Goal: Information Seeking & Learning: Learn about a topic

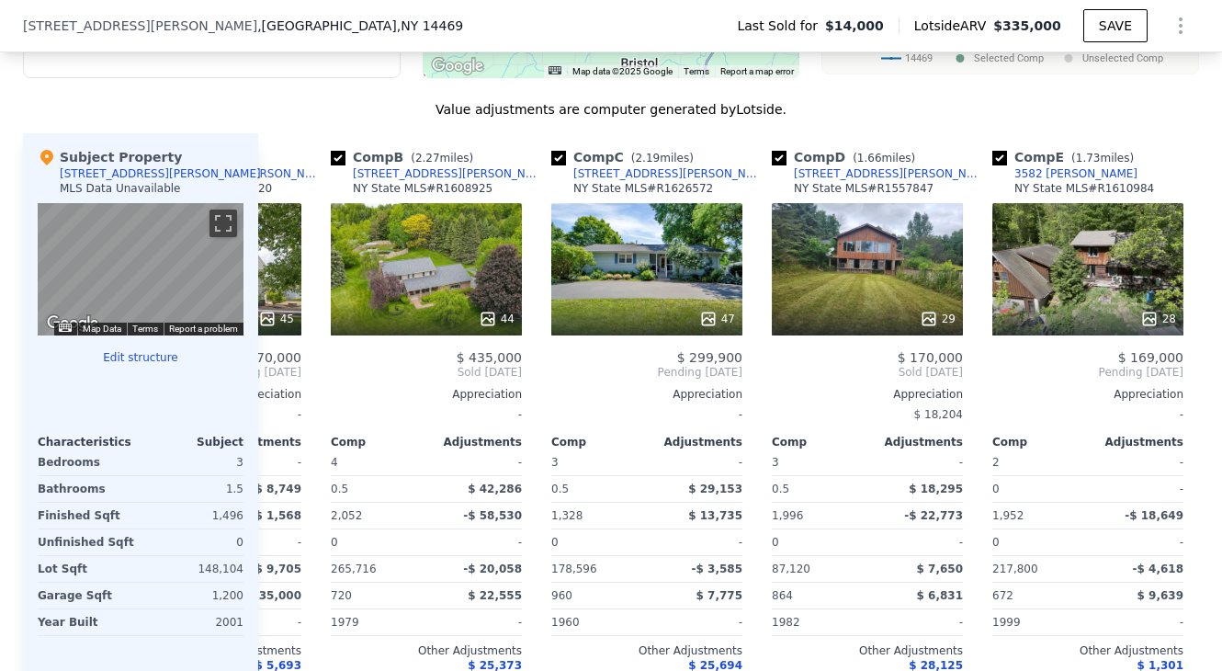
scroll to position [0, 206]
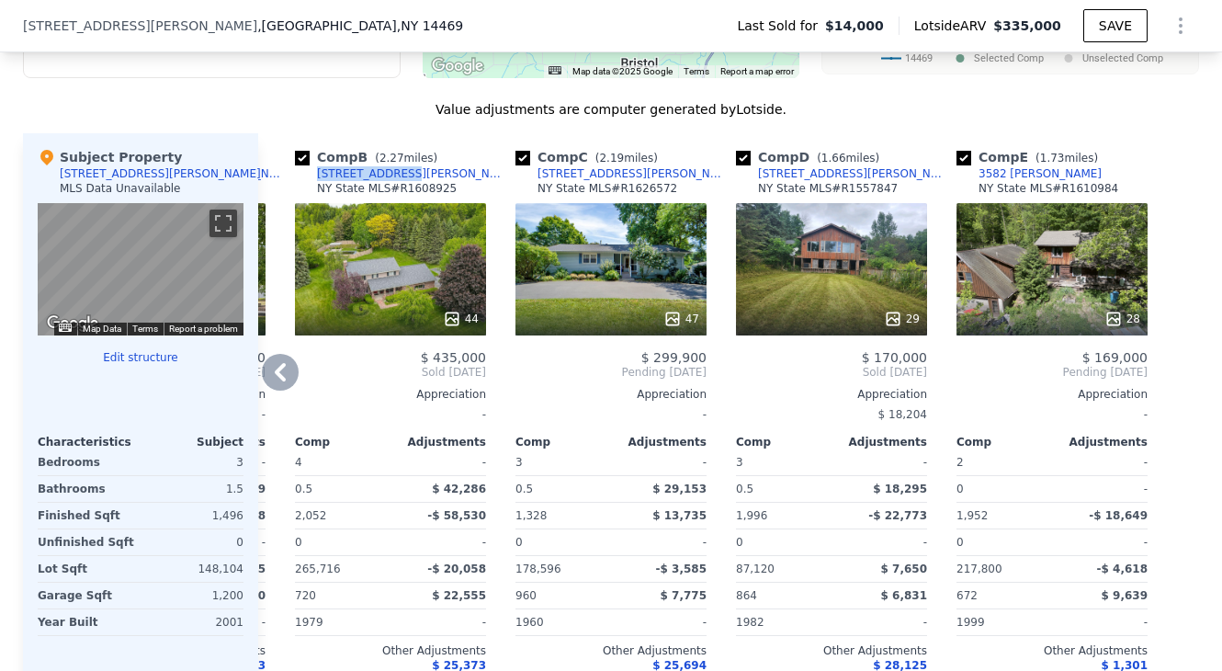
click at [817, 172] on div "[STREET_ADDRESS][PERSON_NAME]" at bounding box center [853, 173] width 191 height 15
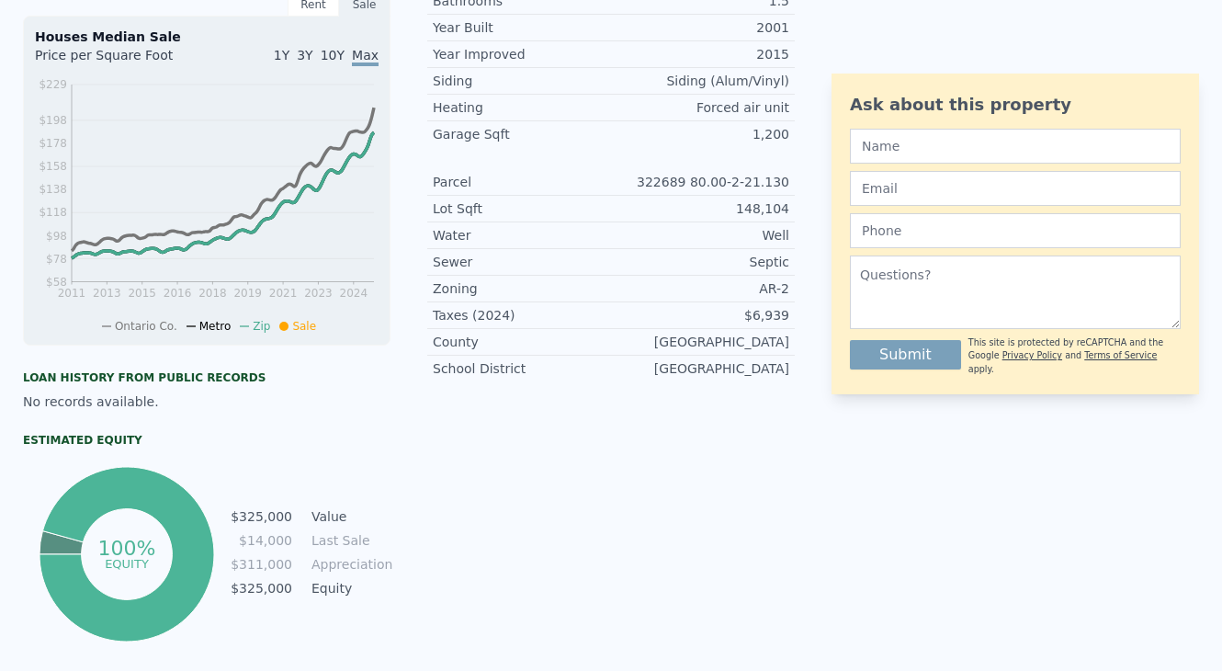
scroll to position [0, 0]
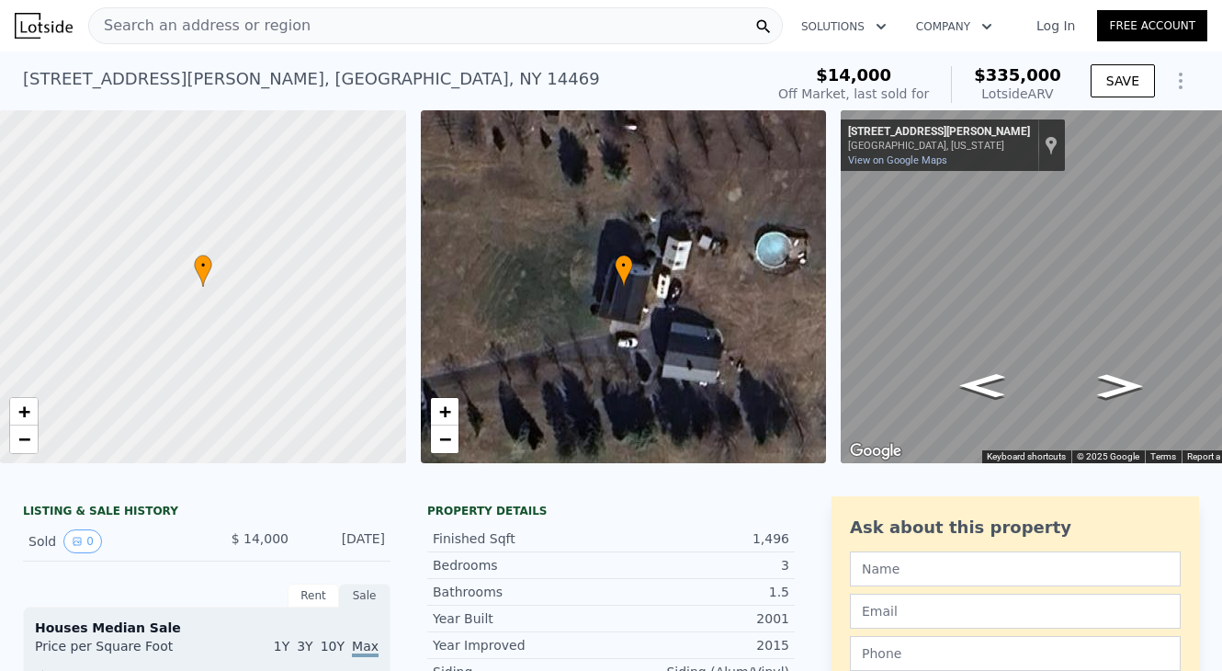
click at [254, 30] on span "Search an address or region" at bounding box center [199, 26] width 221 height 22
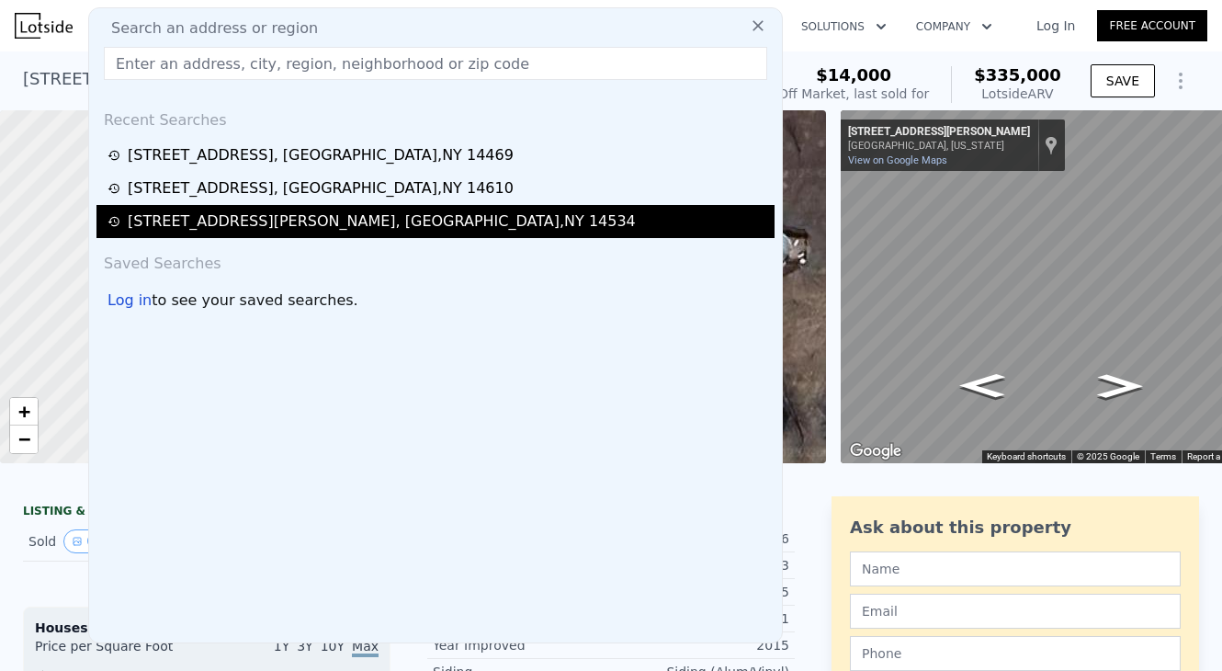
click at [258, 211] on div "[STREET_ADDRESS][PERSON_NAME]" at bounding box center [382, 221] width 508 height 22
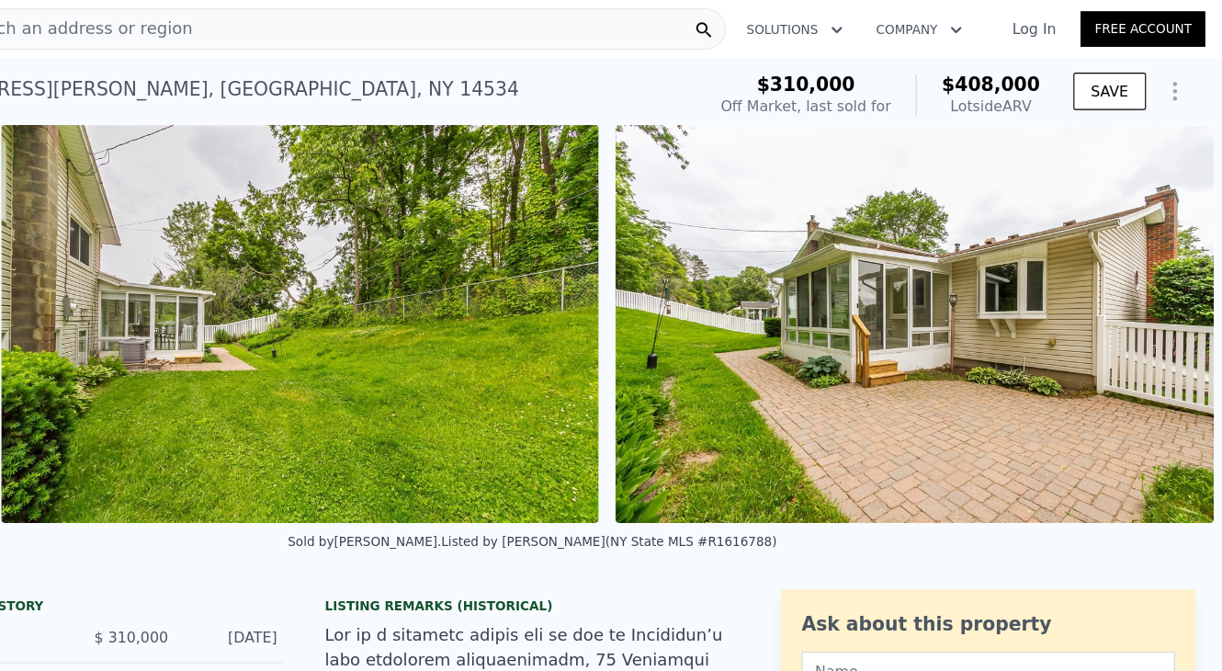
click at [251, 30] on span "Search an address or region" at bounding box center [199, 26] width 221 height 22
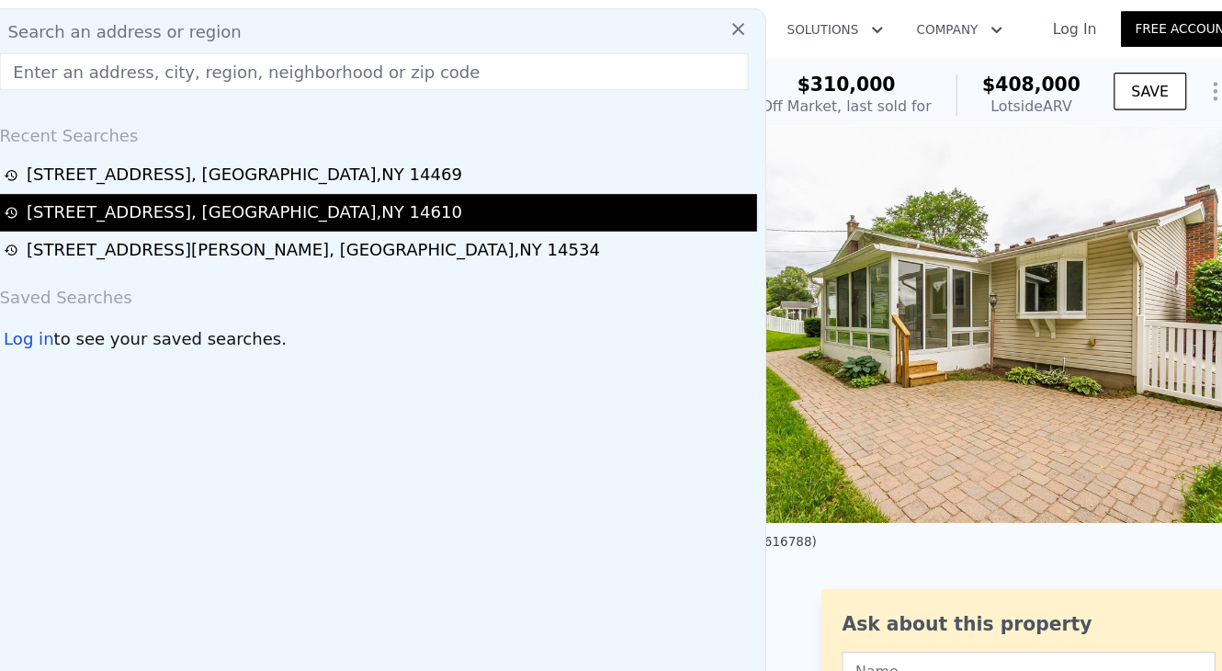
click at [303, 188] on div "[STREET_ADDRESS]" at bounding box center [321, 188] width 386 height 22
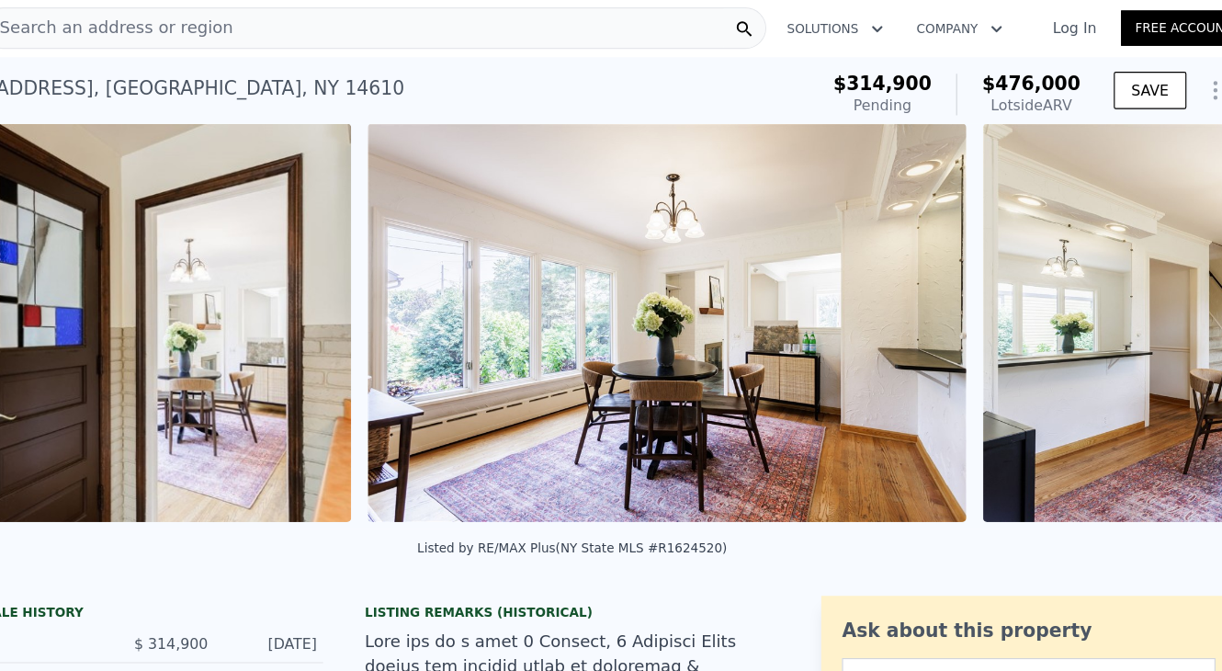
scroll to position [0, 17042]
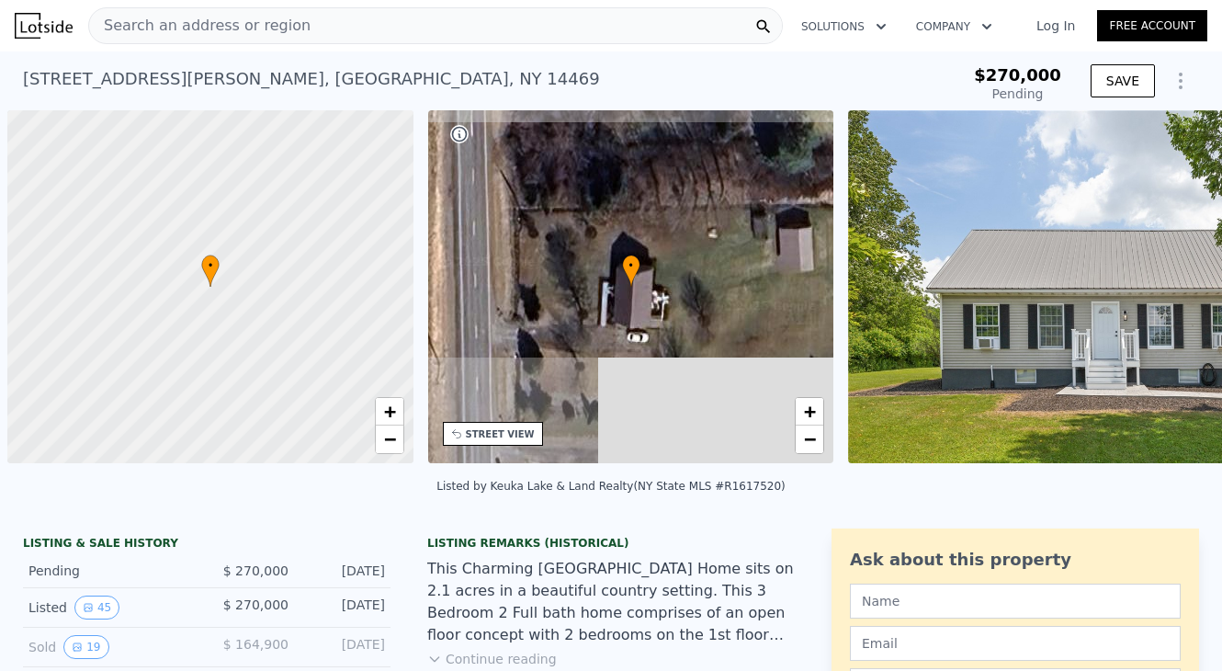
scroll to position [0, 7]
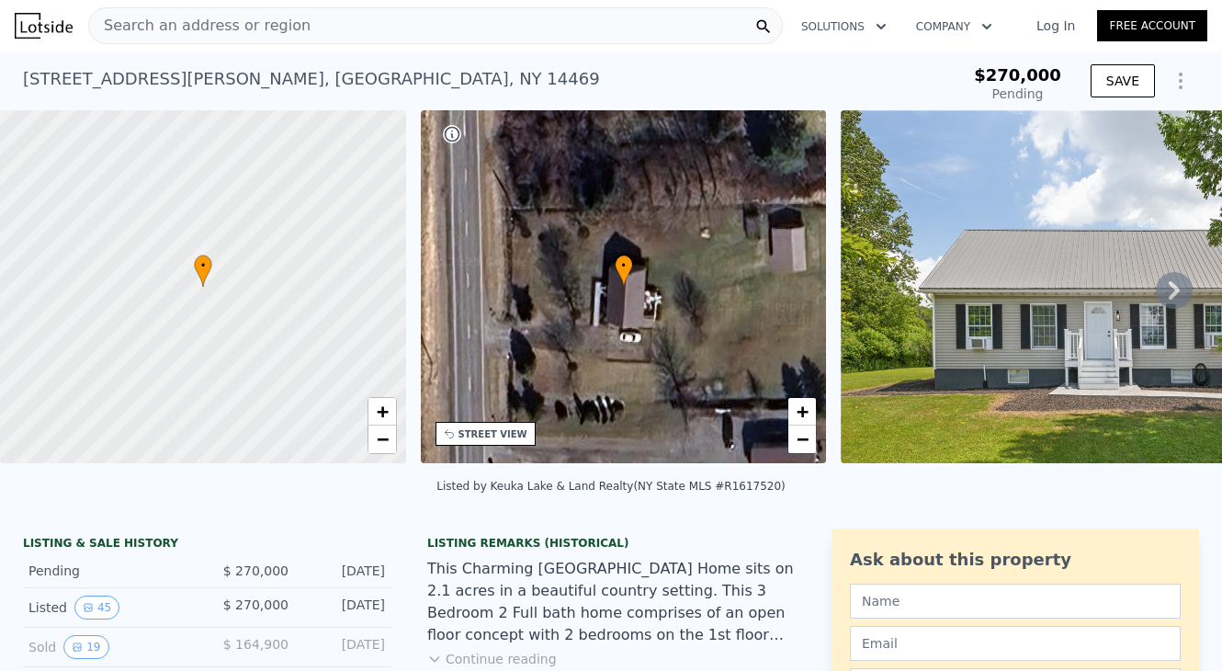
click at [1168, 286] on icon at bounding box center [1174, 290] width 37 height 37
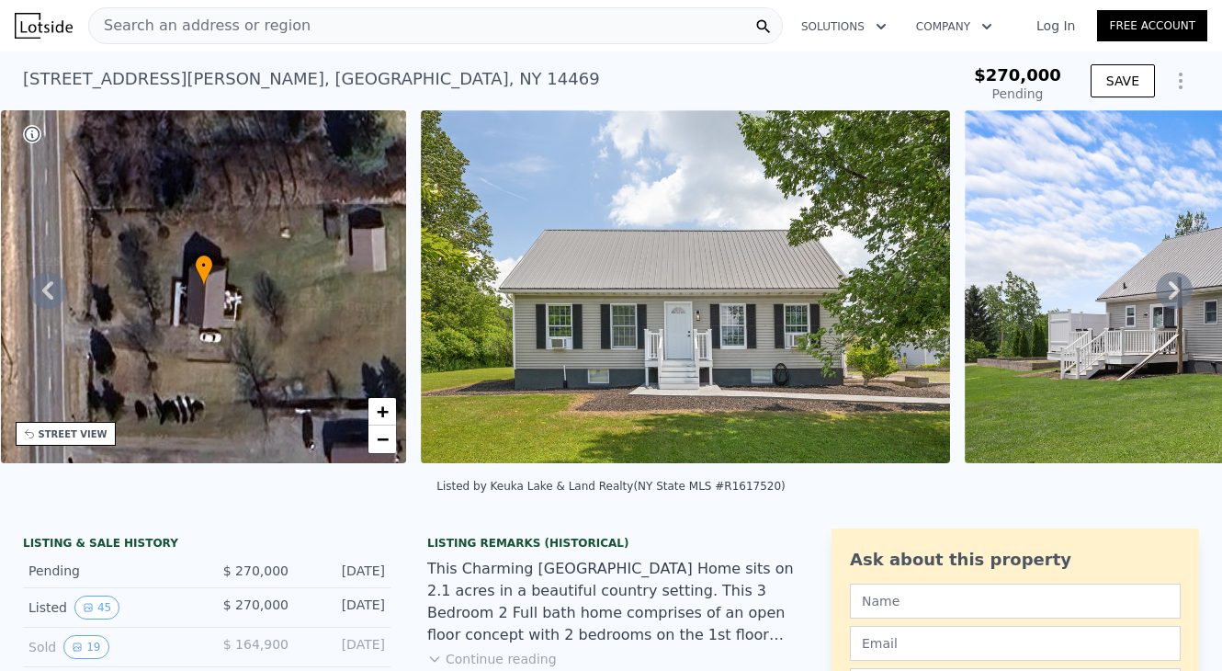
click at [1168, 288] on icon at bounding box center [1174, 290] width 37 height 37
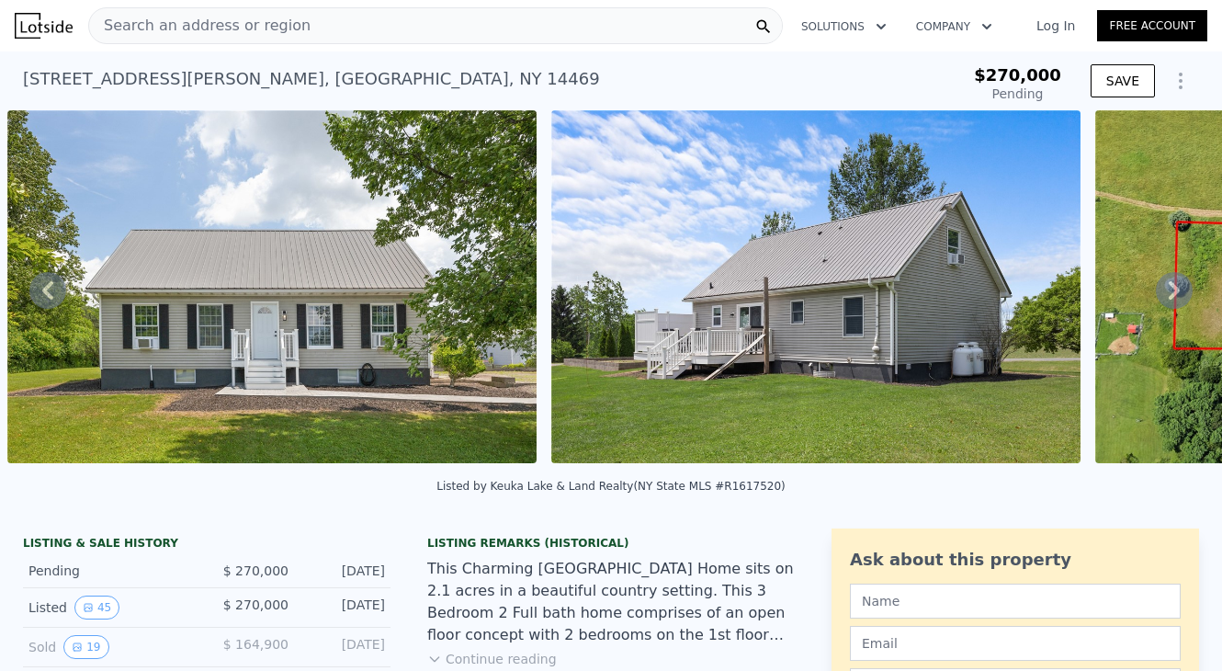
click at [1168, 289] on icon at bounding box center [1174, 290] width 37 height 37
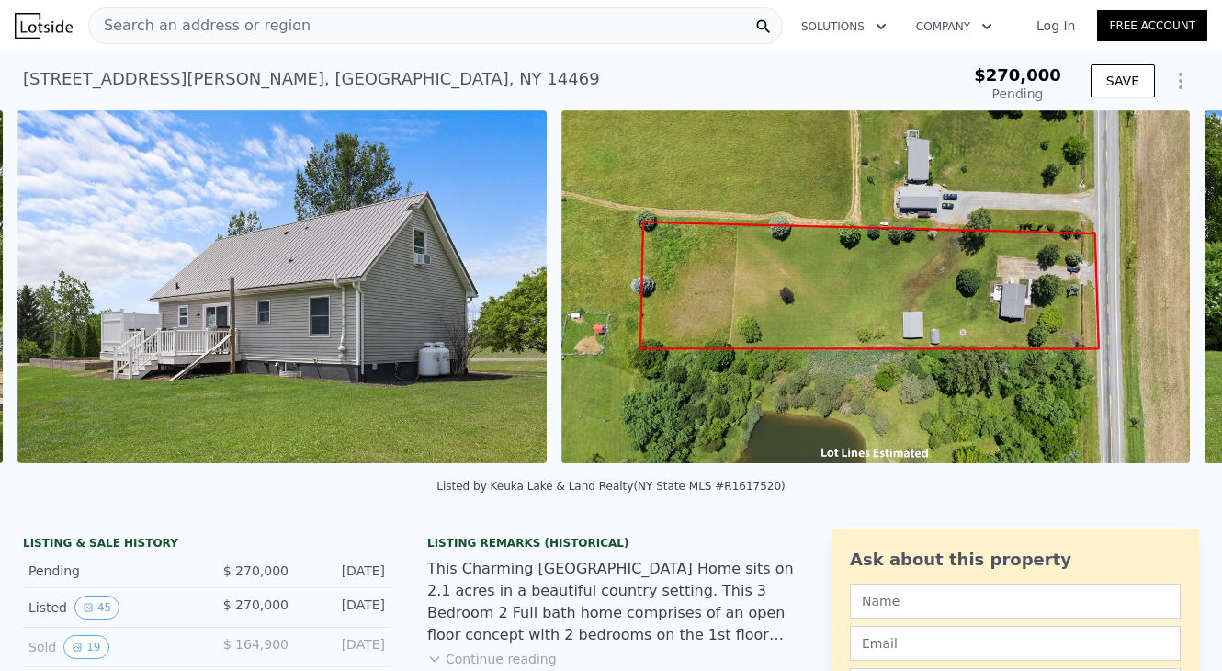
scroll to position [0, 1385]
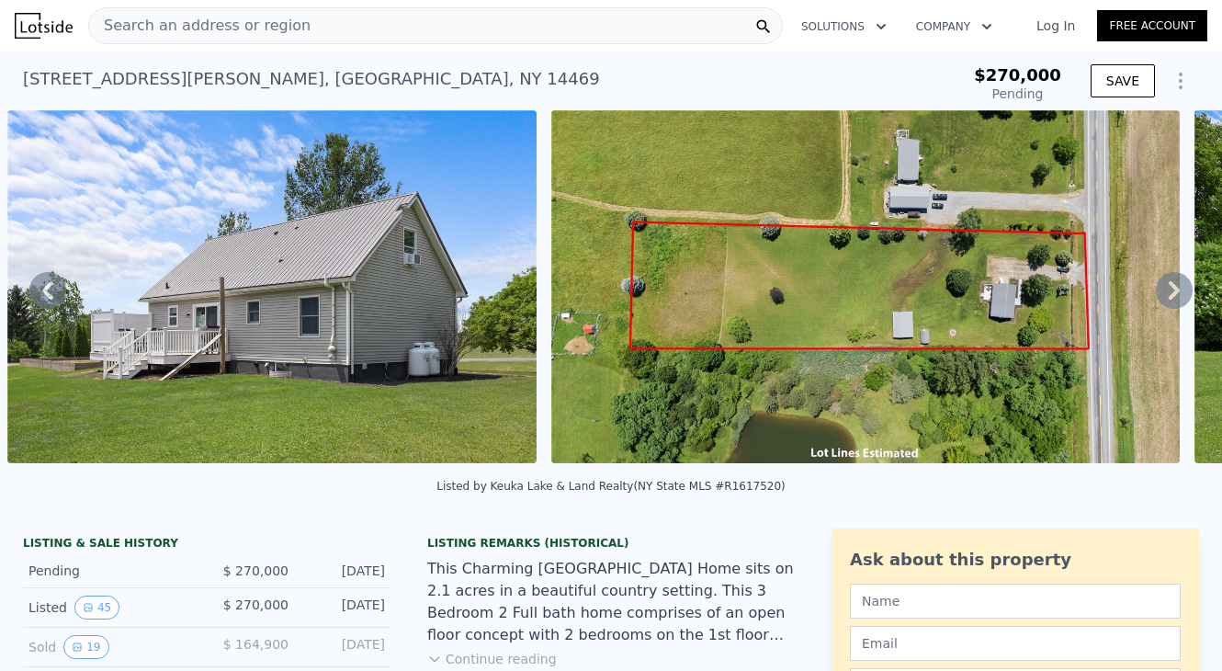
click at [1168, 289] on icon at bounding box center [1174, 290] width 37 height 37
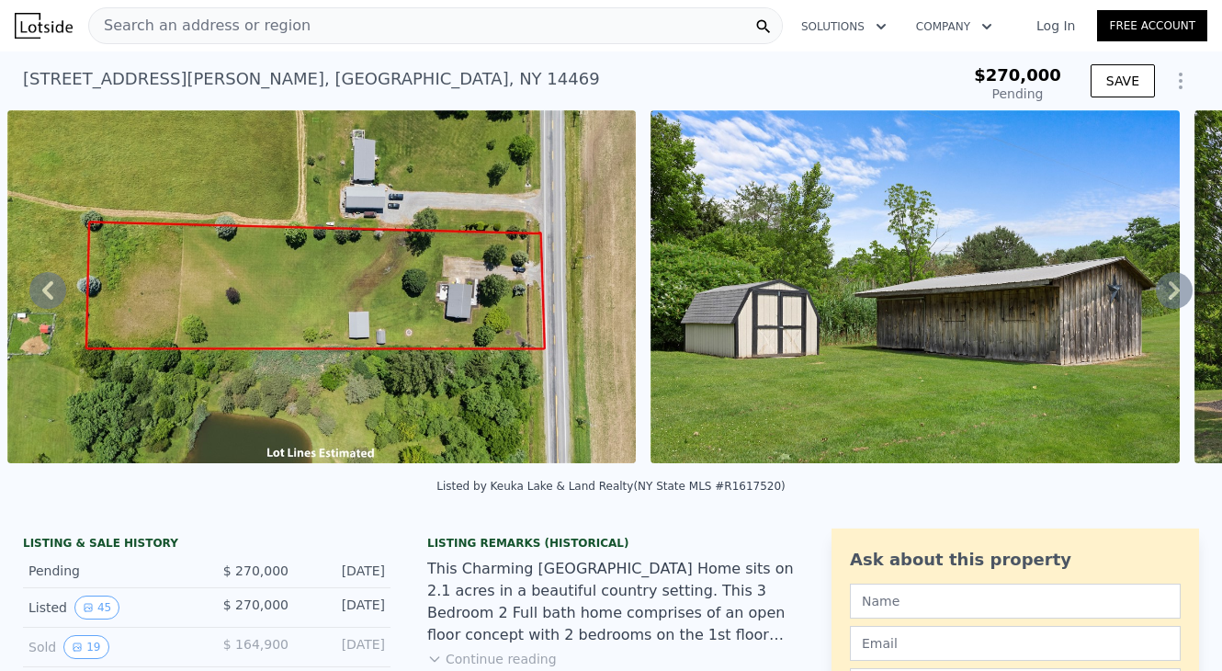
click at [1168, 289] on icon at bounding box center [1174, 290] width 37 height 37
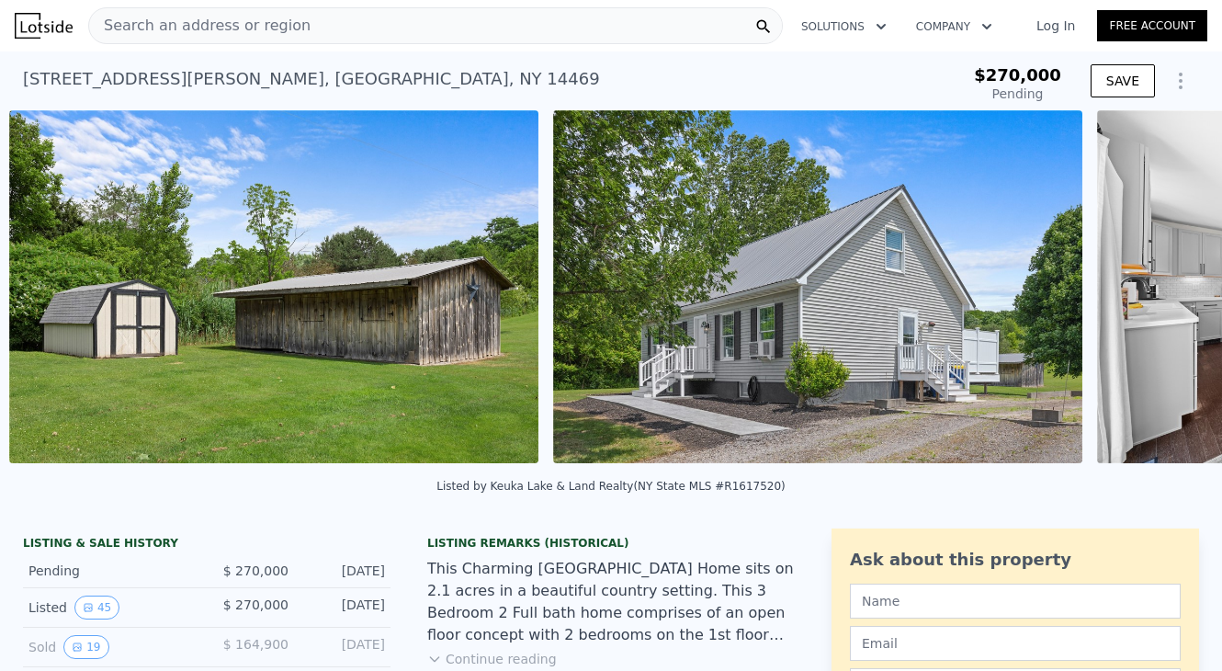
scroll to position [0, 2572]
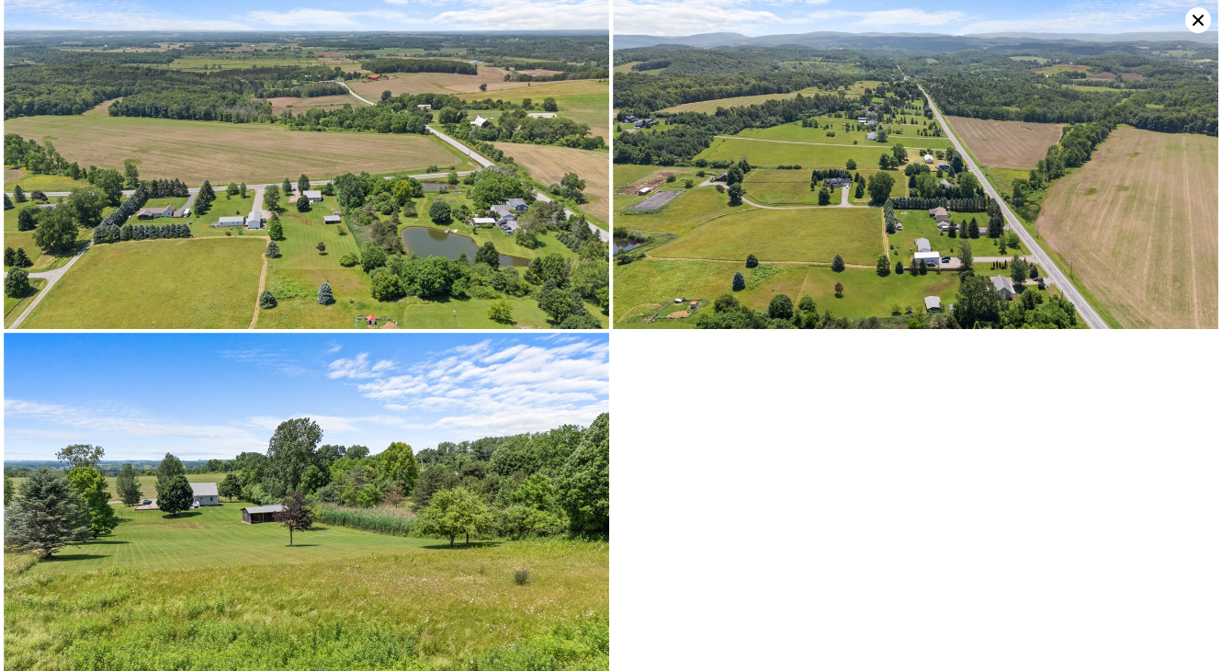
scroll to position [8441, 0]
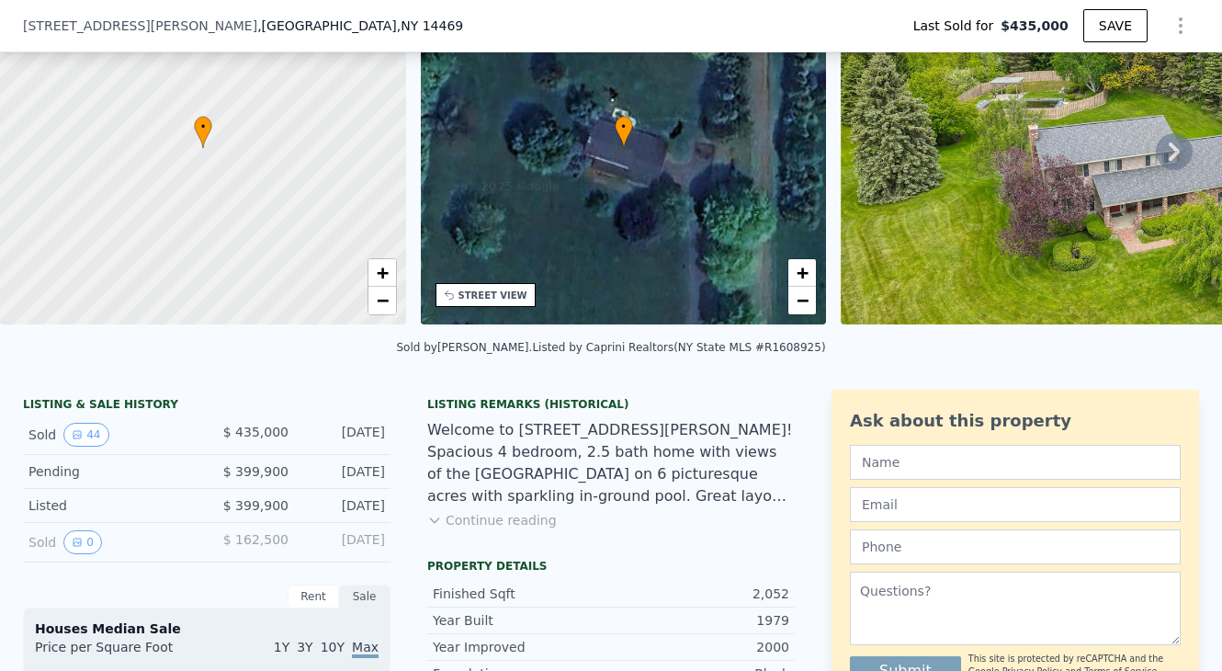
scroll to position [135, 0]
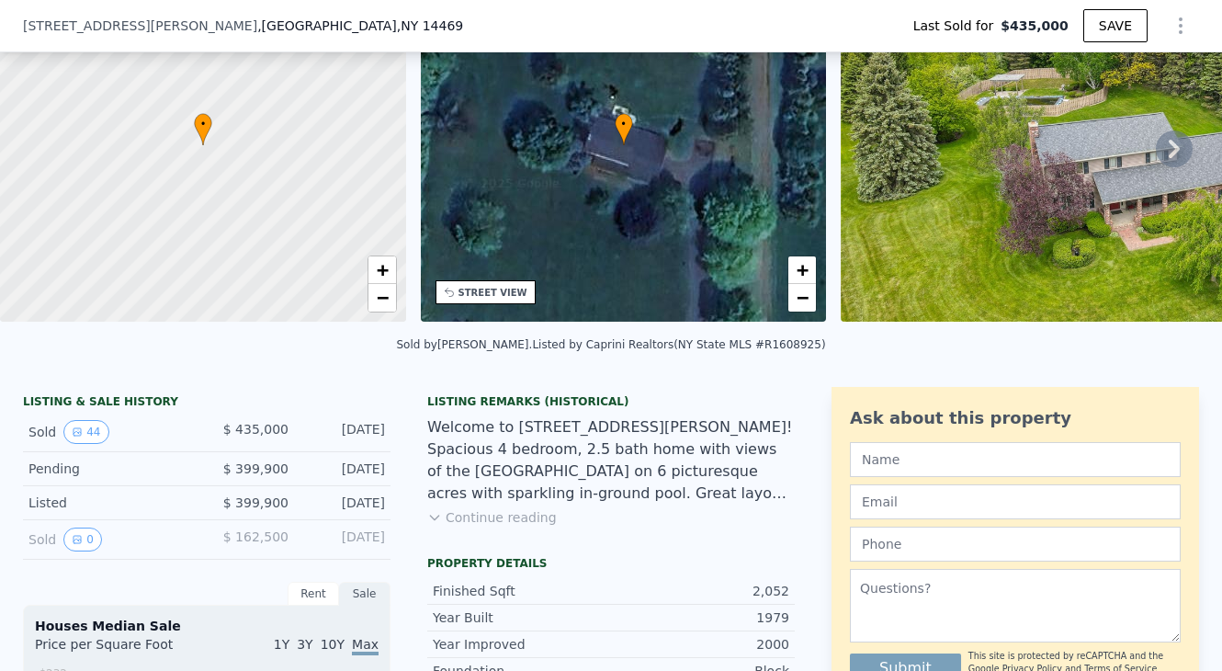
click at [527, 514] on button "Continue reading" at bounding box center [492, 517] width 130 height 18
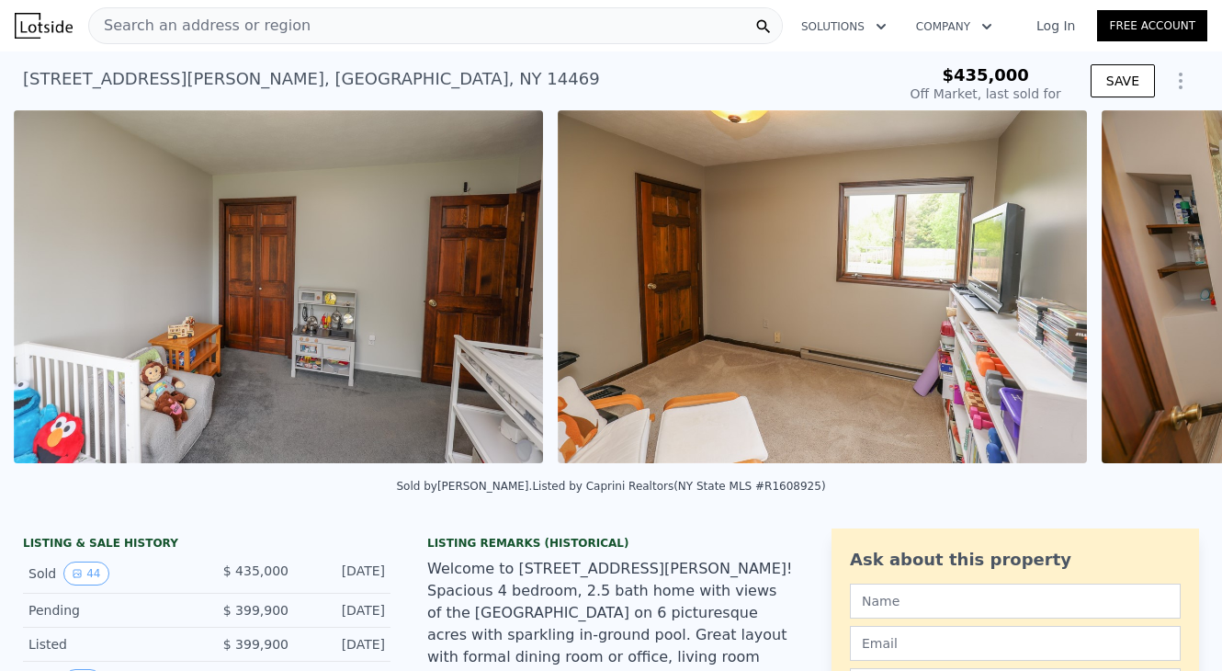
scroll to position [0, 17205]
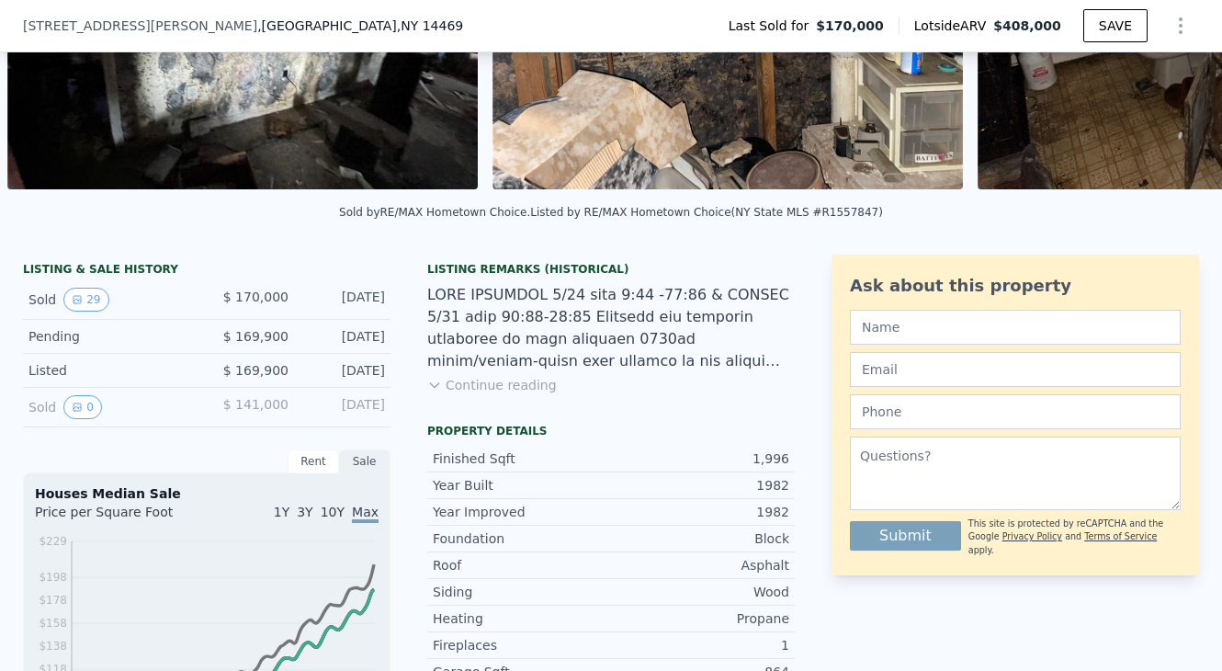
scroll to position [269, 0]
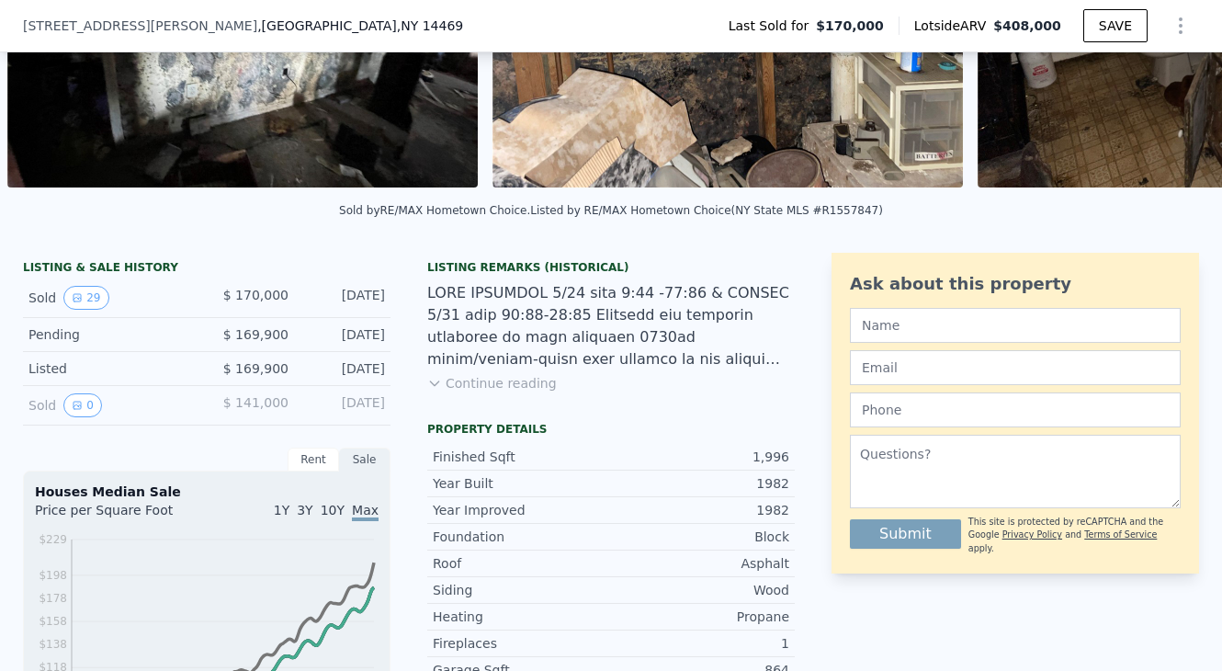
click at [510, 393] on div "Listing Remarks (Historical) Continue reading" at bounding box center [611, 337] width 368 height 154
click at [515, 383] on button "Continue reading" at bounding box center [492, 383] width 130 height 18
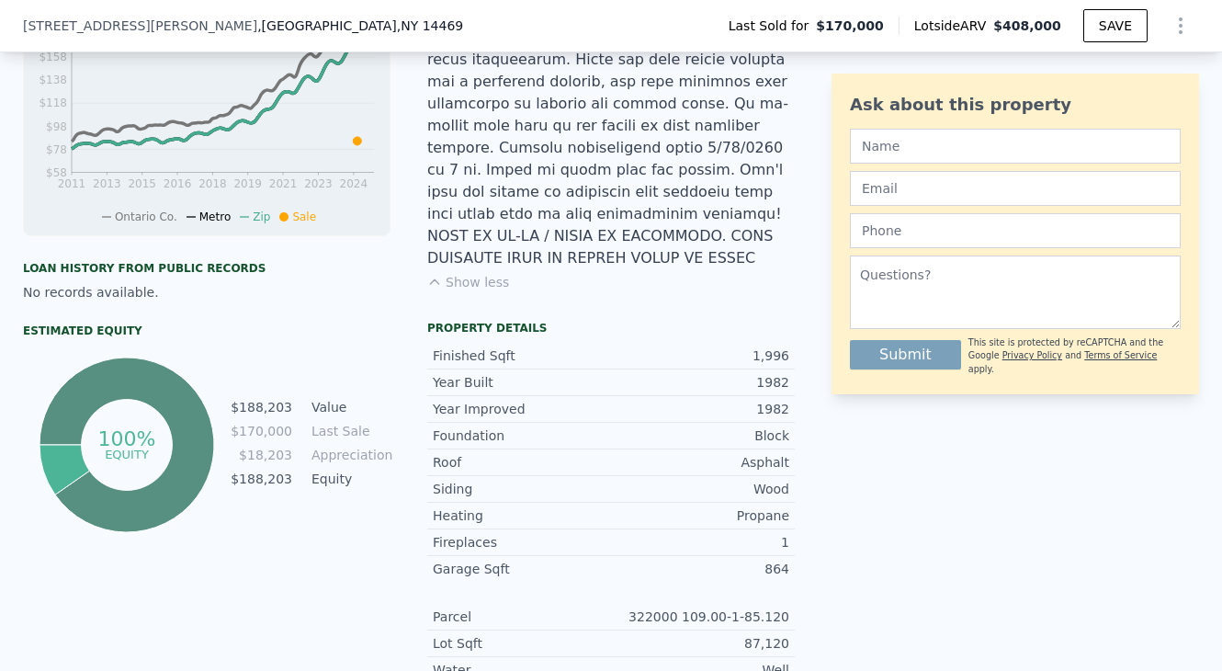
scroll to position [886, 0]
